Goal: Find contact information: Find contact information

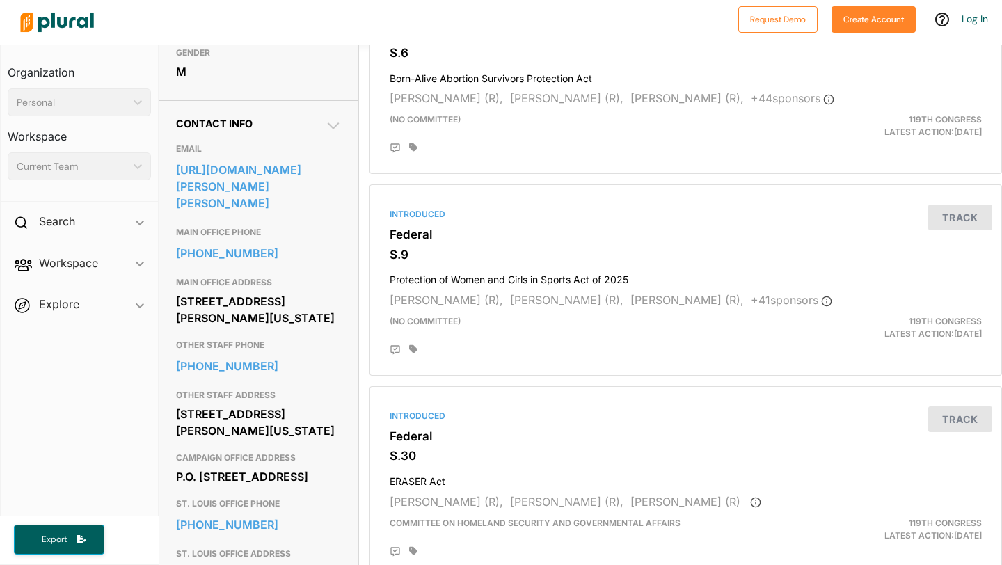
scroll to position [379, 0]
drag, startPoint x: 298, startPoint y: 342, endPoint x: 175, endPoint y: 319, distance: 126.1
click at [315, 358] on div "OTHER STAFF PHONE 202-224-6154" at bounding box center [259, 357] width 166 height 50
drag, startPoint x: 301, startPoint y: 346, endPoint x: 171, endPoint y: 312, distance: 133.6
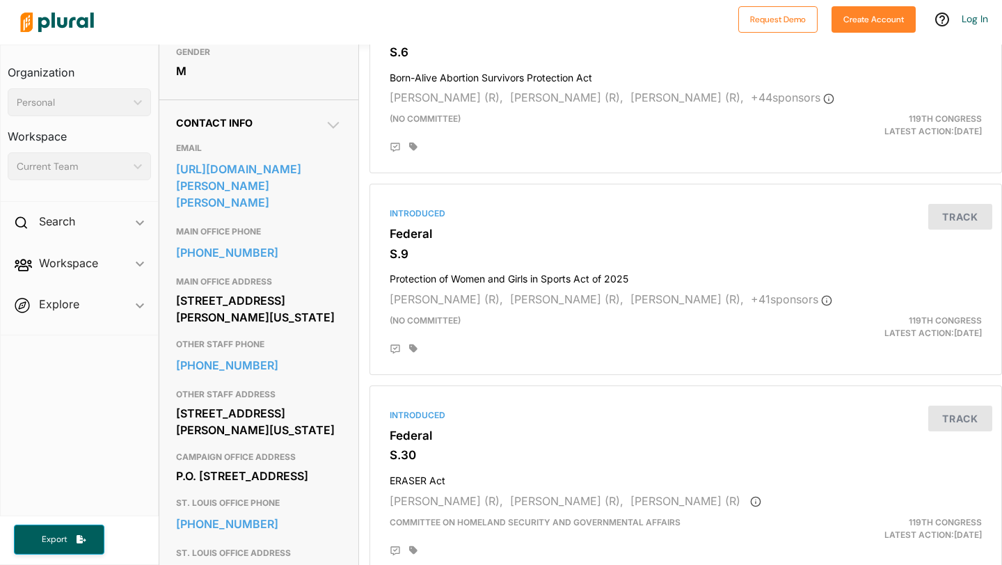
copy div "[STREET_ADDRESS][PERSON_NAME][US_STATE]"
